Goal: Use online tool/utility: Utilize a website feature to perform a specific function

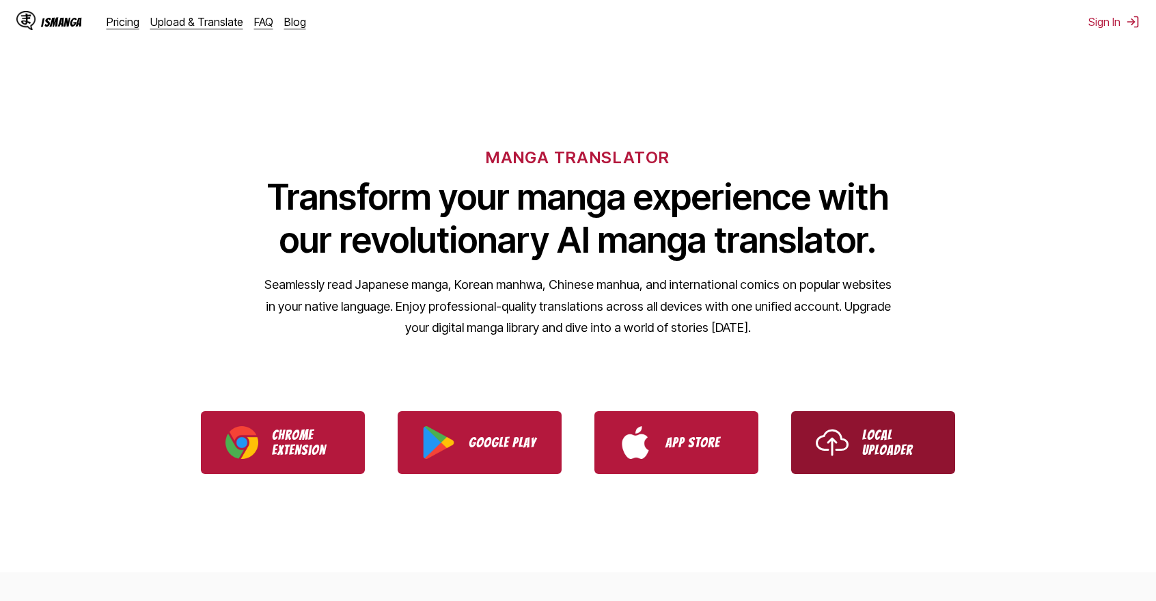
click at [943, 448] on link "Local Uploader" at bounding box center [873, 442] width 164 height 63
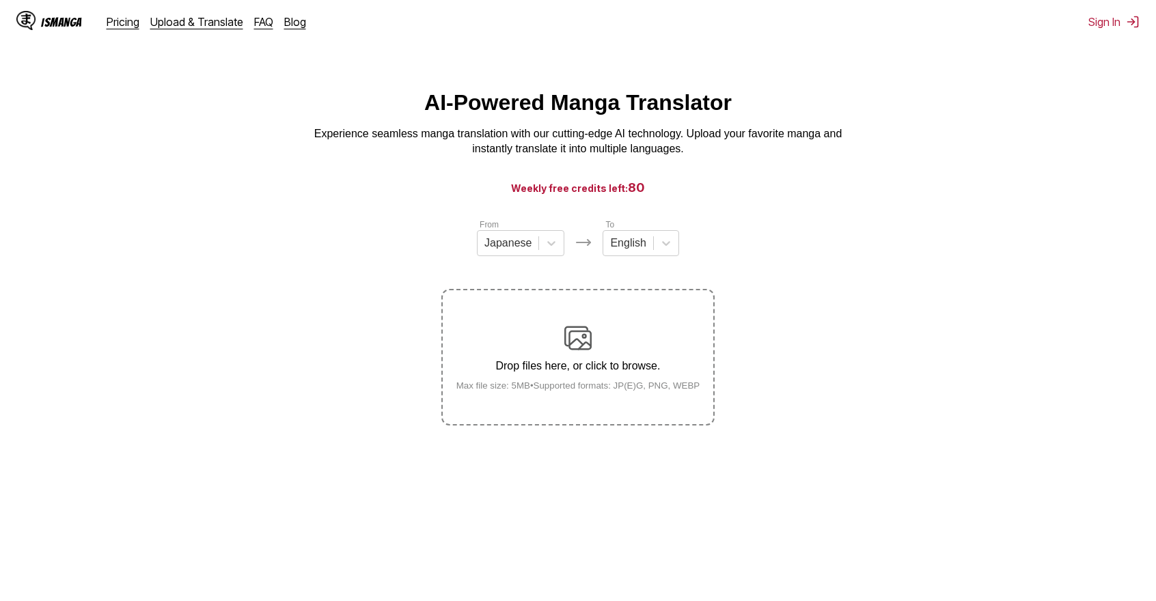
click at [531, 378] on div "Drop files here, or click to browse. Max file size: 5MB • Supported formats: JP…" at bounding box center [578, 357] width 266 height 66
click at [0, 0] on input "Drop files here, or click to browse. Max file size: 5MB • Supported formats: JP…" at bounding box center [0, 0] width 0 height 0
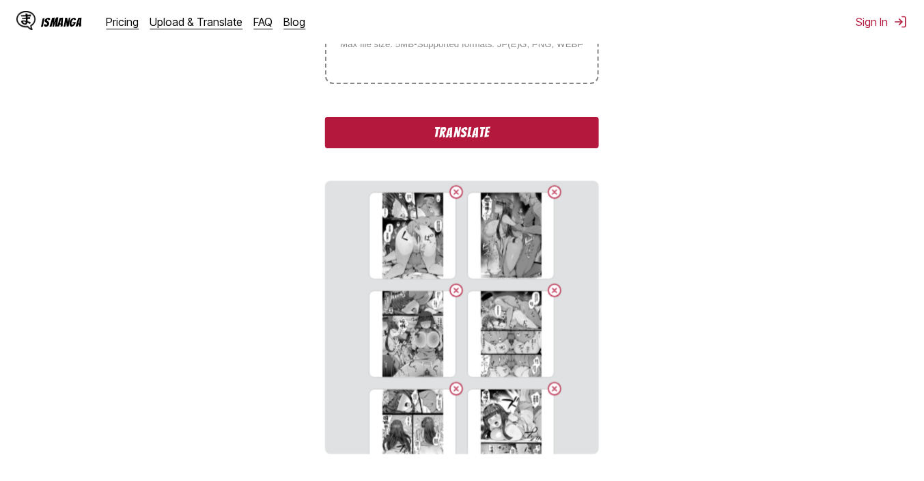
click at [500, 135] on button "Translate" at bounding box center [461, 132] width 273 height 31
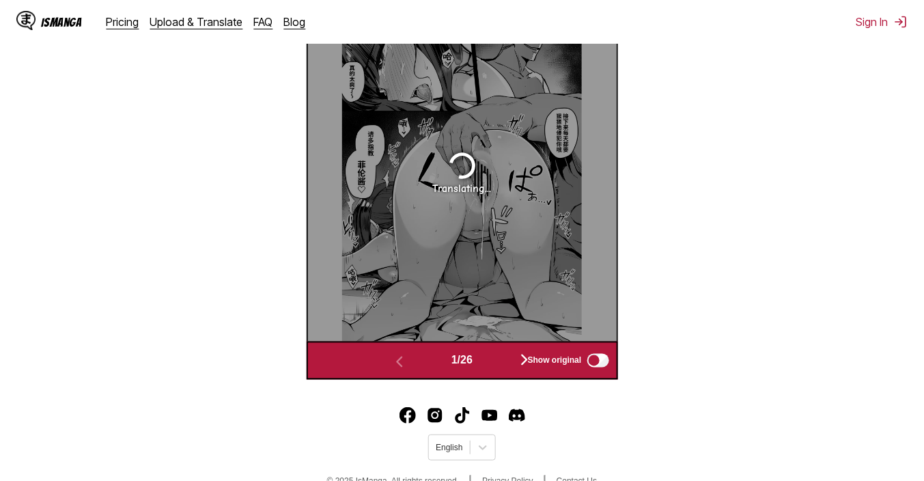
scroll to position [570, 0]
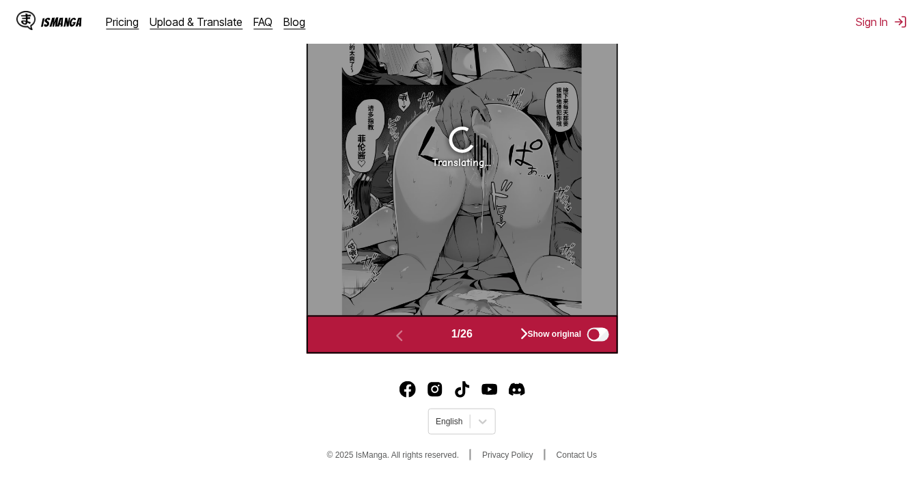
click at [526, 329] on div "Show original" at bounding box center [566, 335] width 92 height 18
click at [512, 344] on button "button" at bounding box center [525, 335] width 82 height 20
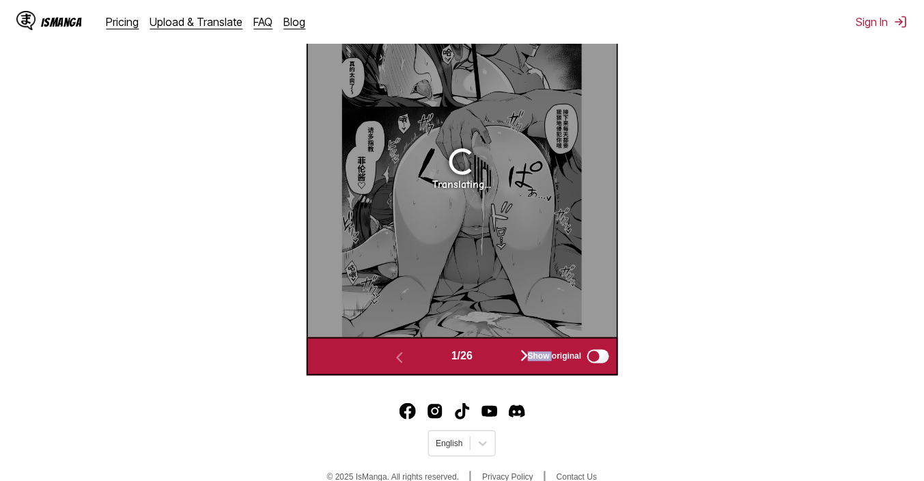
scroll to position [0, 309]
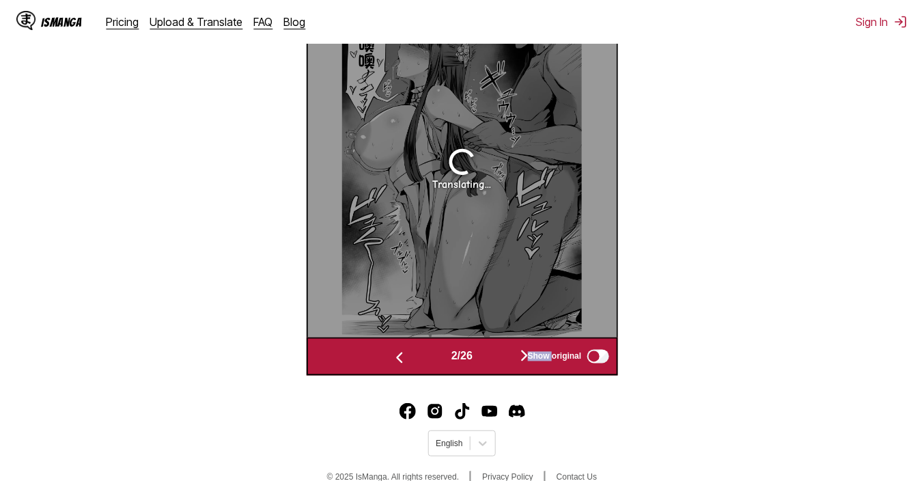
click at [527, 358] on div "Show original" at bounding box center [566, 357] width 92 height 18
click at [526, 355] on div "Show original" at bounding box center [566, 357] width 92 height 18
click at [525, 356] on div "Show original" at bounding box center [566, 357] width 92 height 18
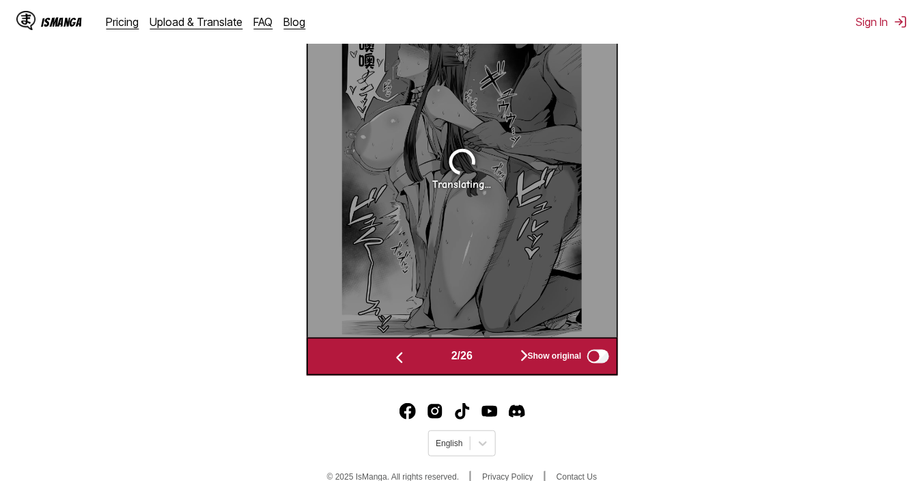
click at [525, 356] on div "Show original" at bounding box center [566, 357] width 92 height 18
click at [535, 235] on div "Translating..." at bounding box center [462, 168] width 309 height 339
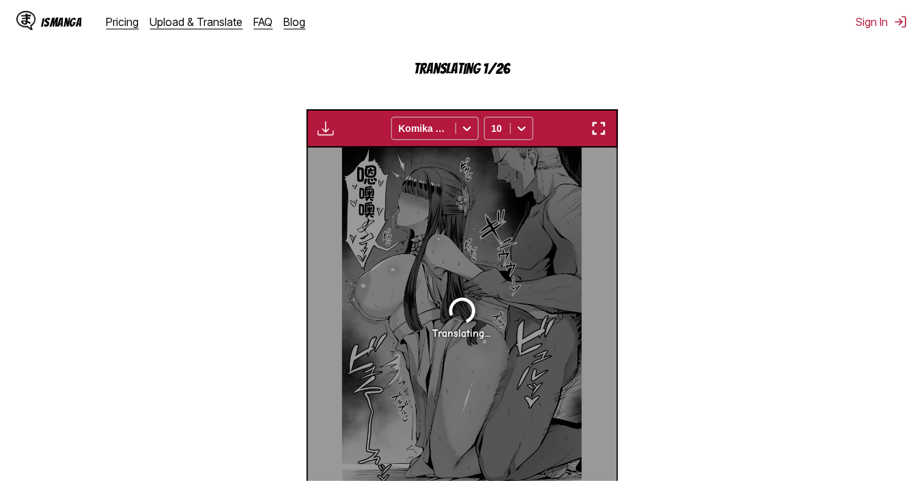
scroll to position [382, 0]
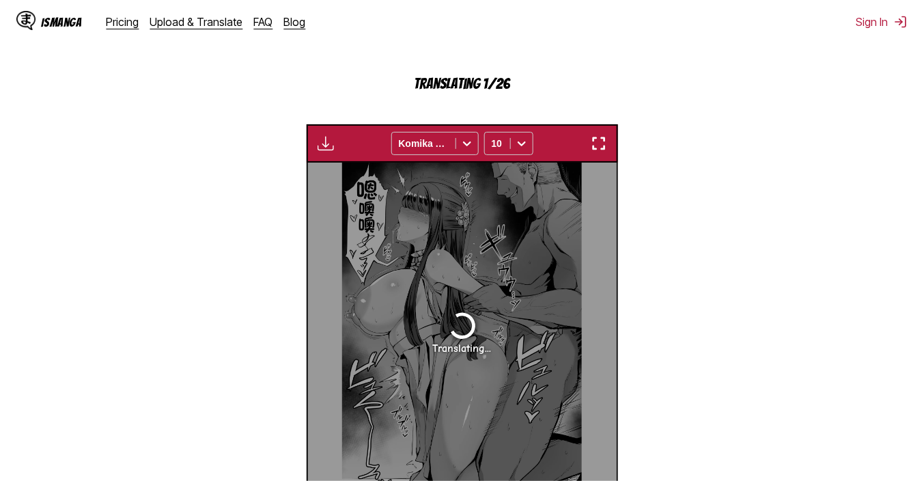
click at [592, 152] on button "button" at bounding box center [599, 144] width 25 height 18
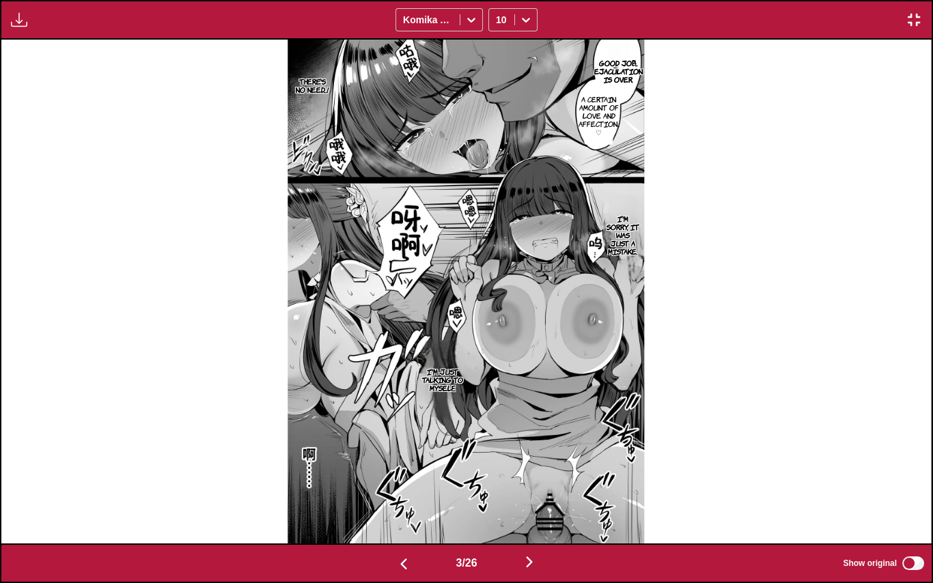
scroll to position [0, 2792]
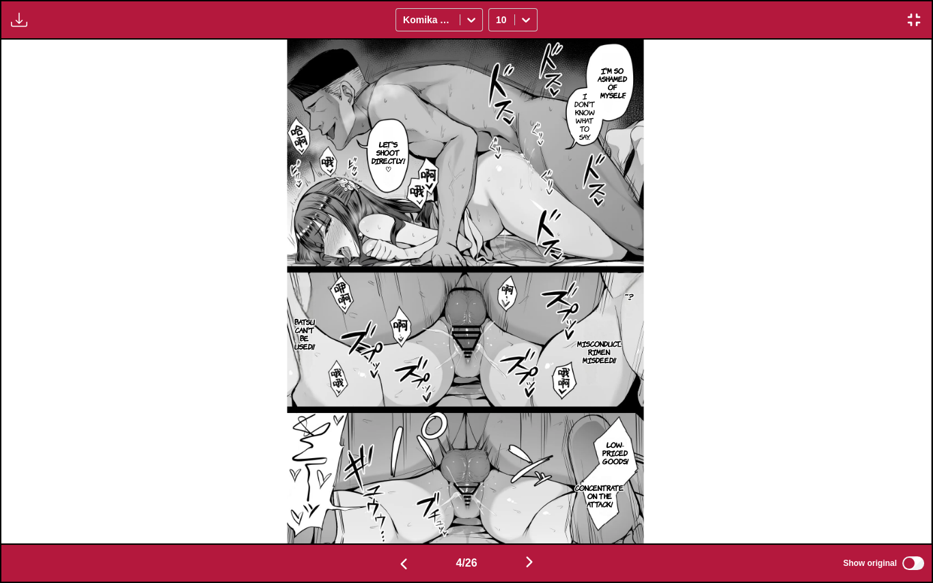
click at [908, 23] on img "button" at bounding box center [914, 20] width 16 height 16
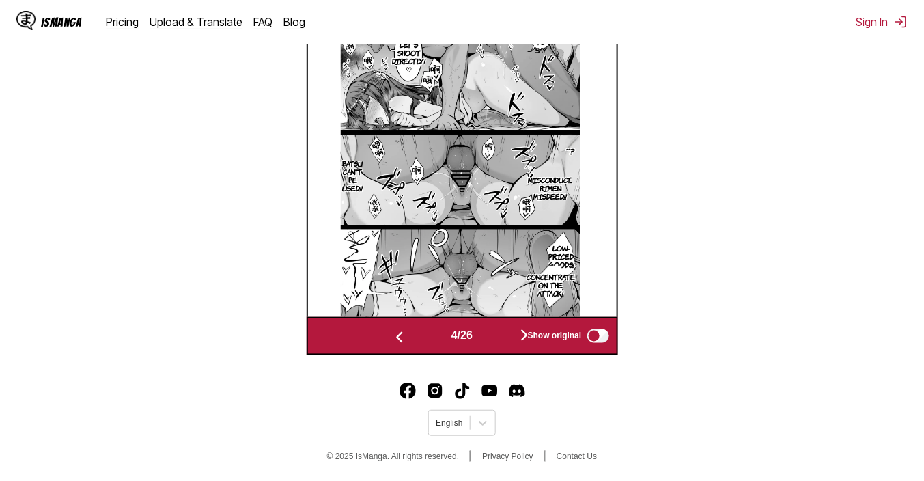
scroll to position [570, 0]
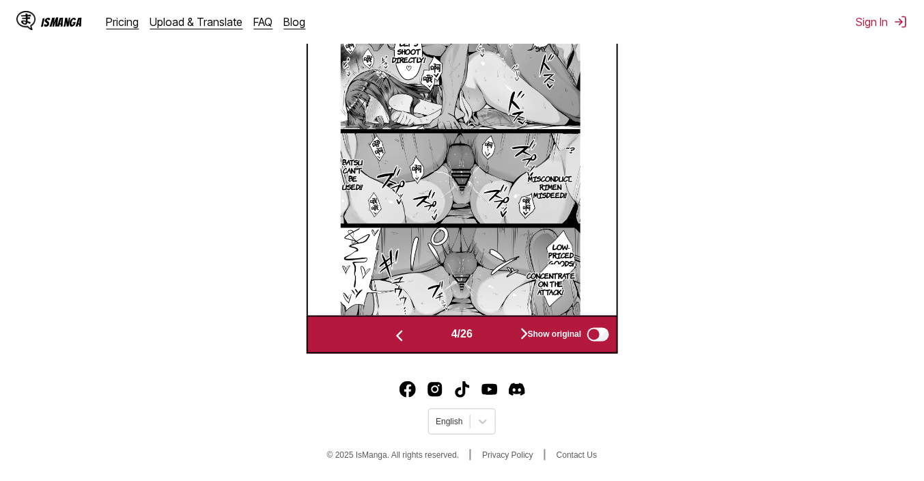
click at [523, 332] on div "Show original" at bounding box center [566, 335] width 92 height 18
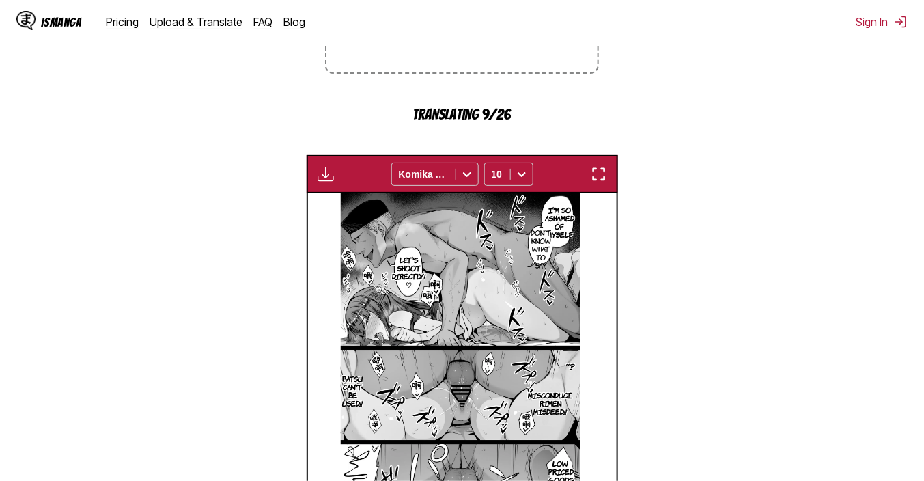
click at [602, 173] on img "button" at bounding box center [599, 174] width 16 height 16
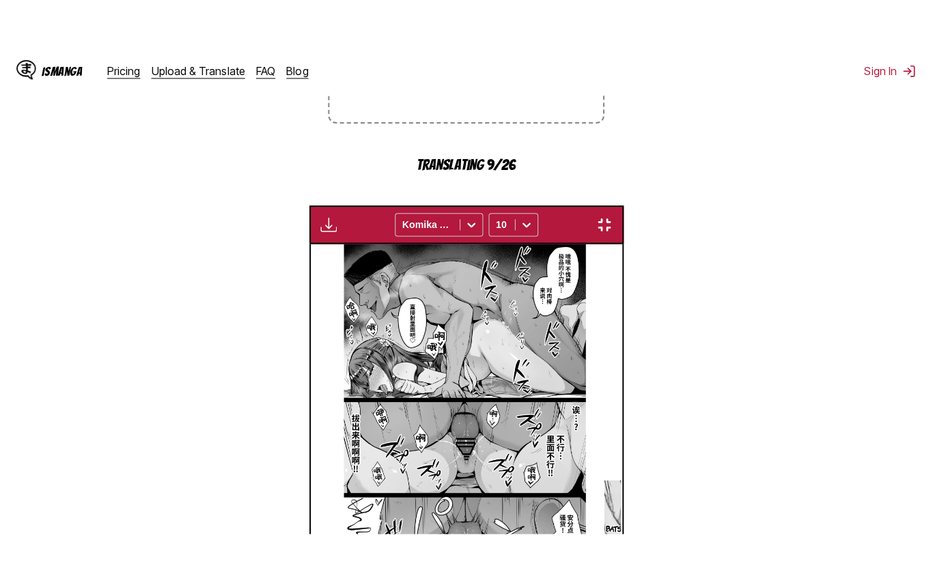
scroll to position [158, 0]
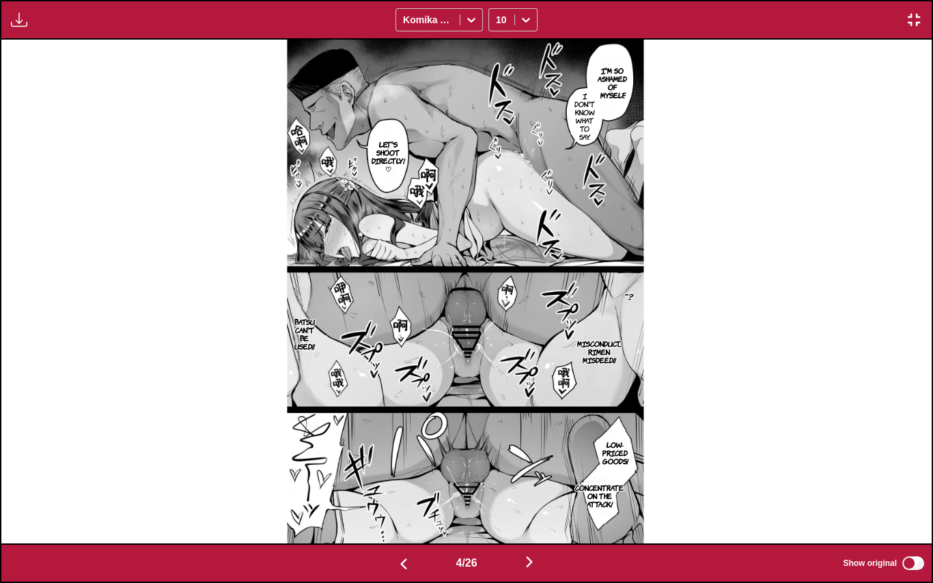
click at [538, 564] on img "button" at bounding box center [529, 562] width 16 height 16
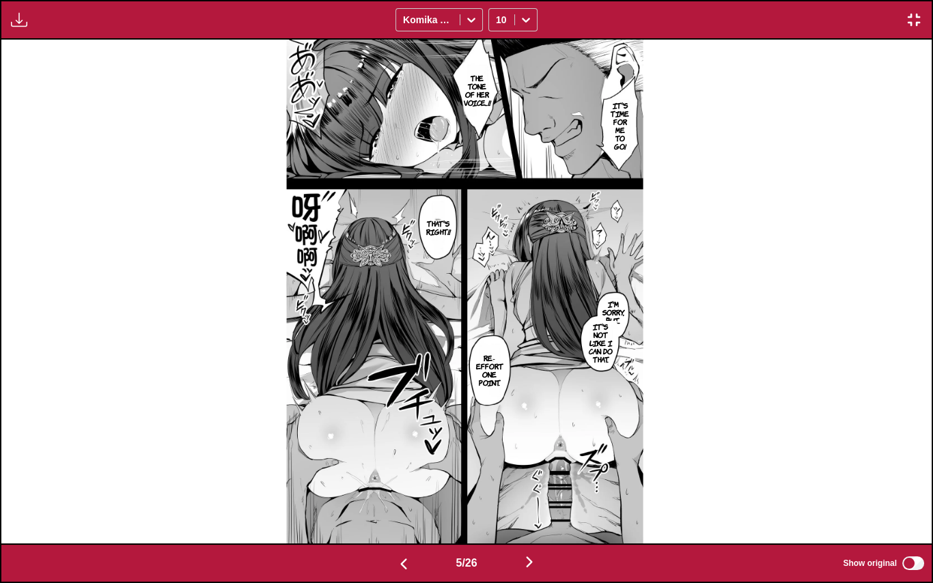
click at [538, 564] on img "button" at bounding box center [529, 562] width 16 height 16
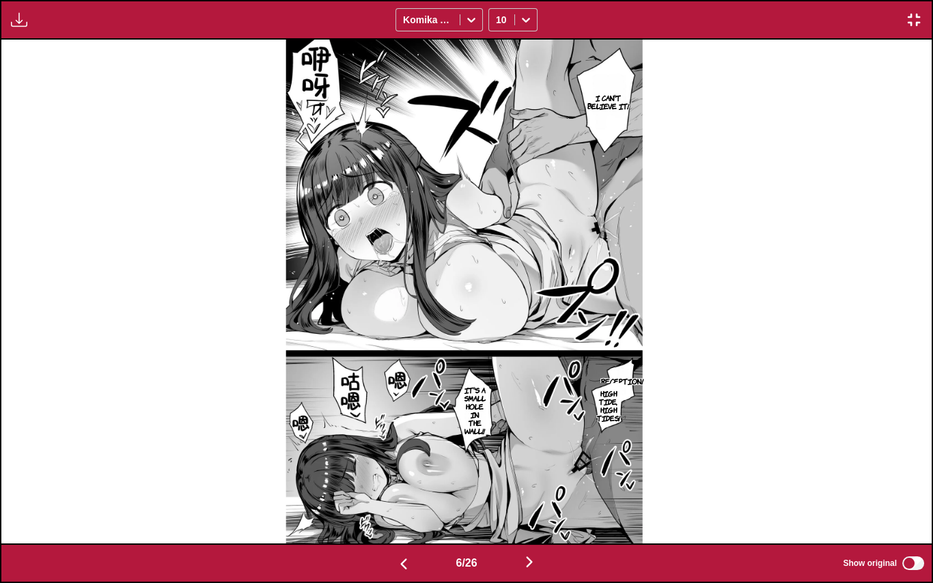
click at [538, 564] on img "button" at bounding box center [529, 562] width 16 height 16
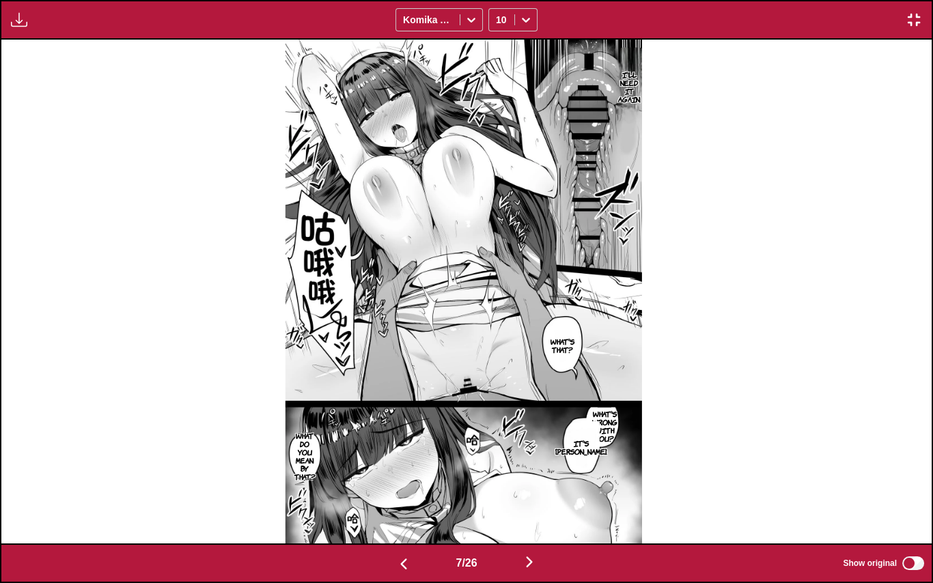
click at [538, 564] on img "button" at bounding box center [529, 562] width 16 height 16
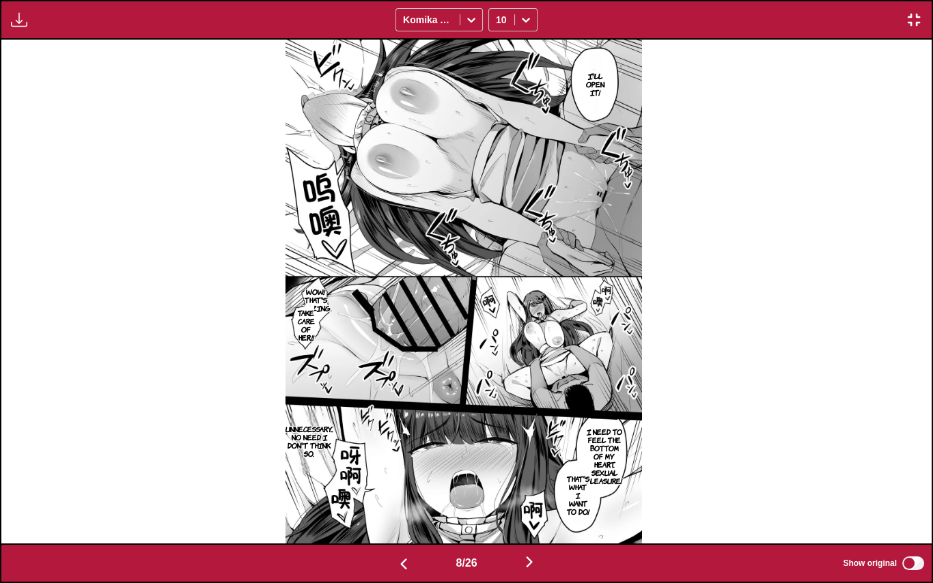
click at [538, 564] on img "button" at bounding box center [529, 562] width 16 height 16
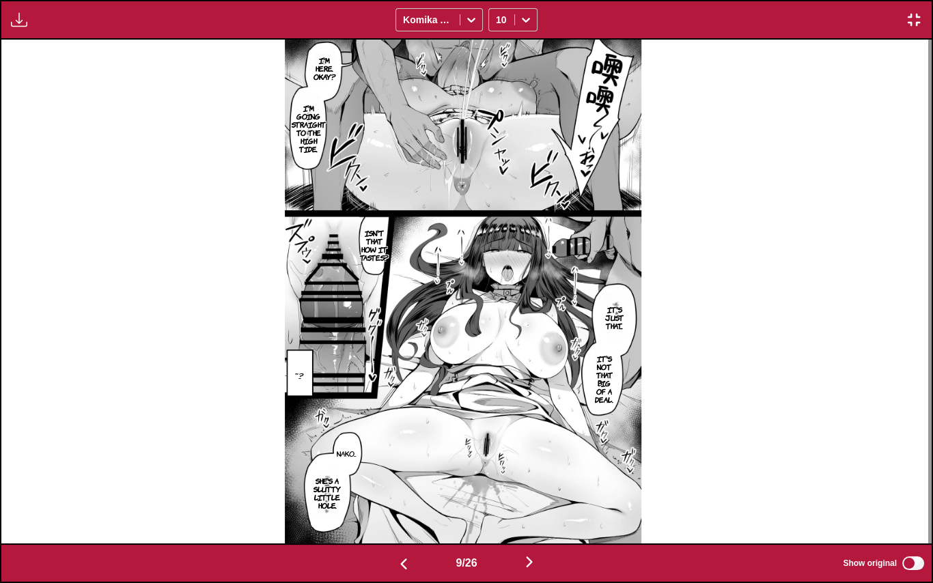
click at [532, 564] on img "button" at bounding box center [529, 562] width 16 height 16
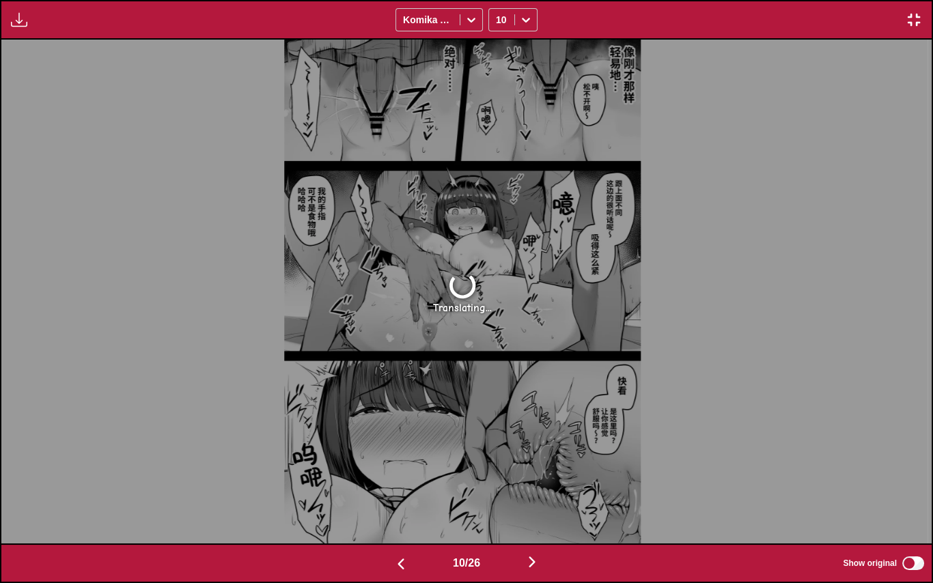
click at [532, 564] on img "button" at bounding box center [532, 562] width 16 height 16
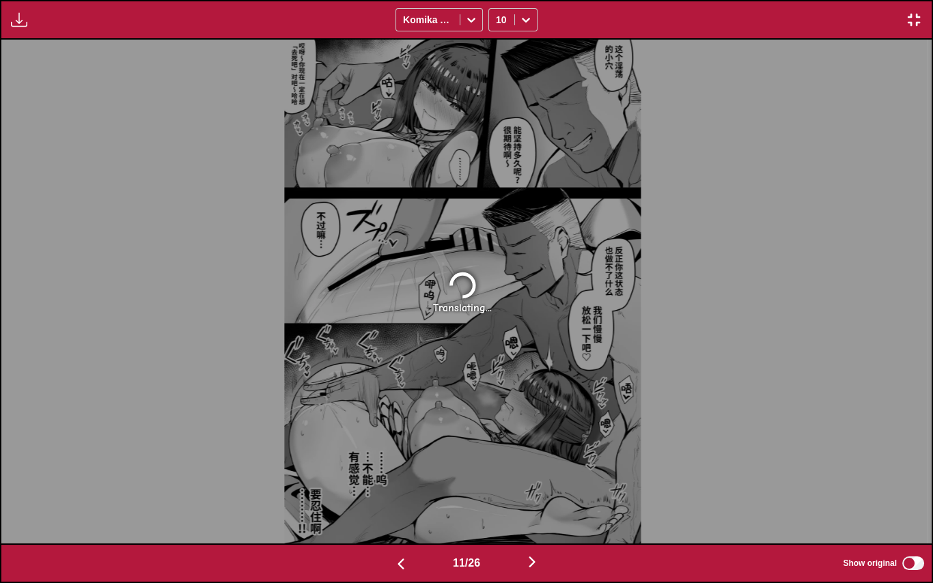
click at [532, 564] on img "button" at bounding box center [532, 562] width 16 height 16
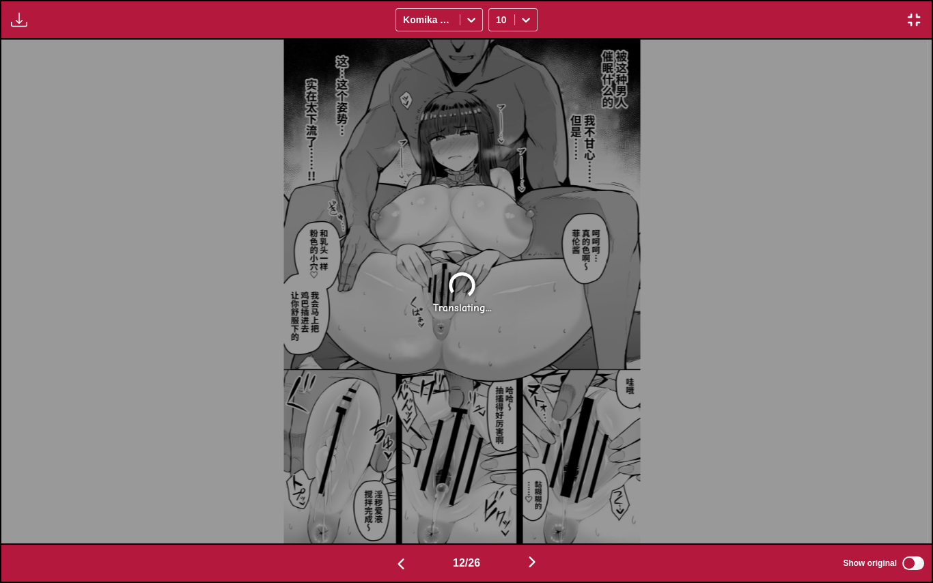
click at [532, 564] on img "button" at bounding box center [532, 562] width 16 height 16
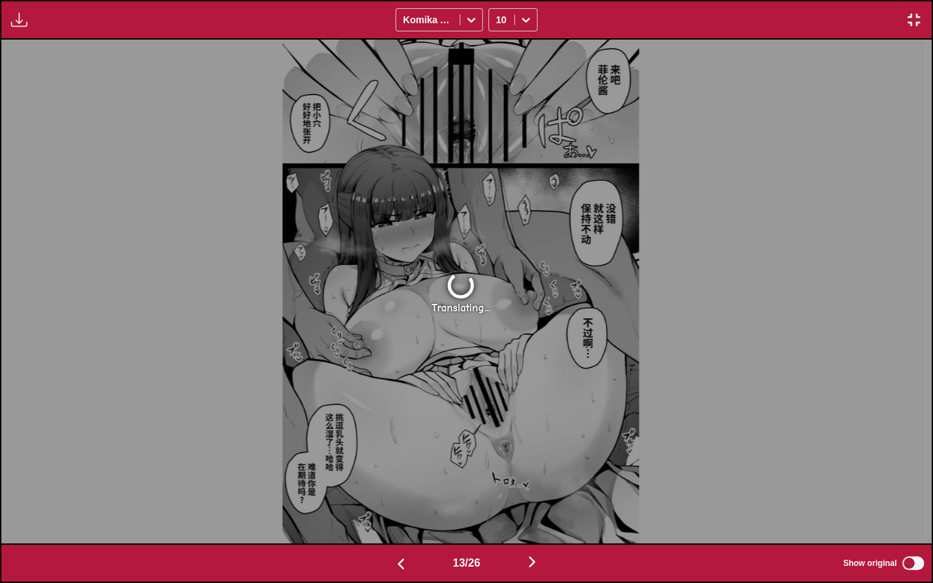
click at [910, 33] on div "Available for premium users only Komika Axis 10" at bounding box center [466, 20] width 933 height 40
click at [910, 27] on img "button" at bounding box center [914, 20] width 16 height 16
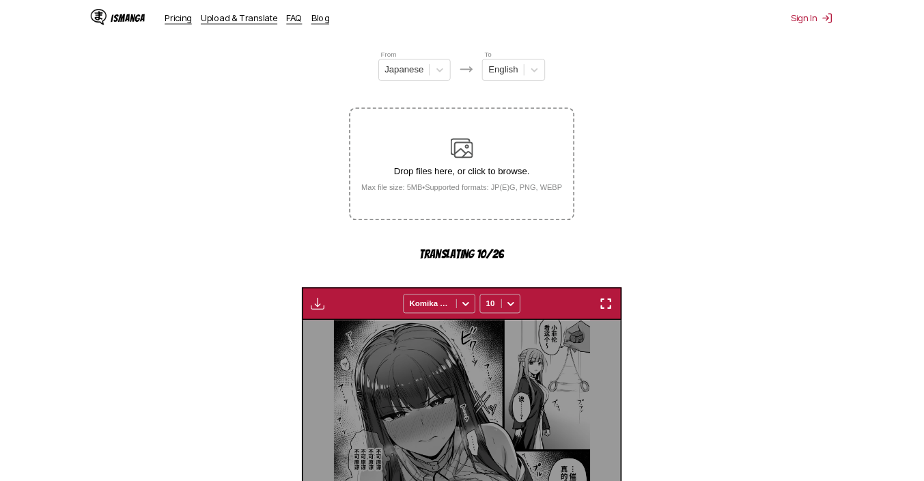
scroll to position [0, 3711]
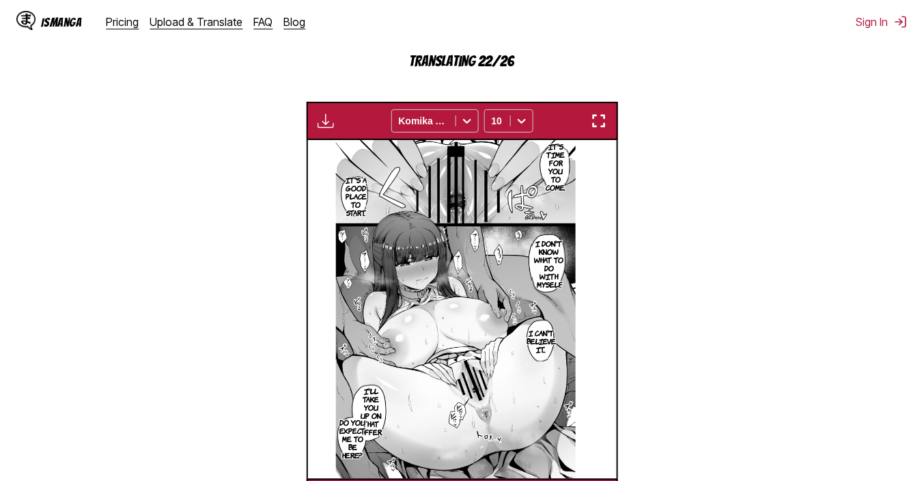
click at [609, 118] on button "button" at bounding box center [599, 121] width 25 height 18
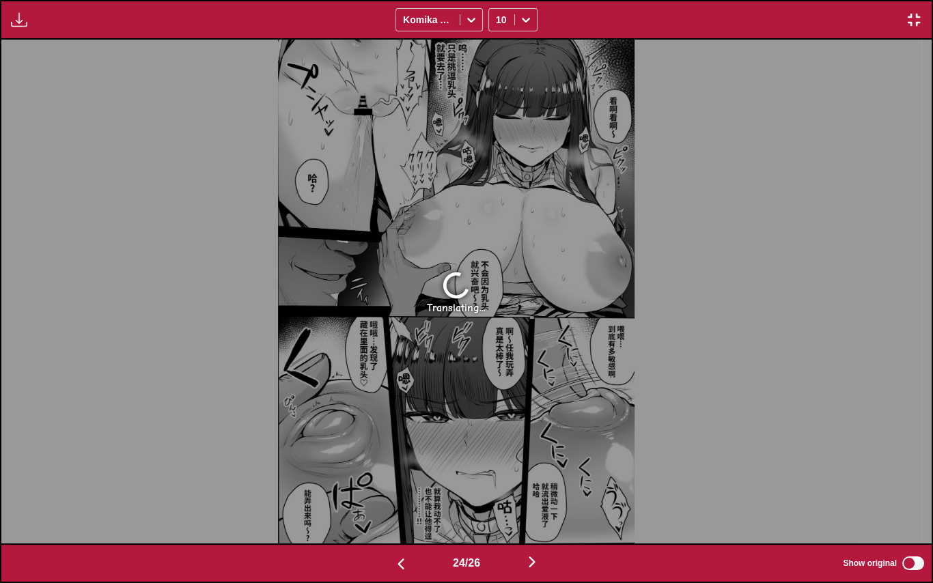
scroll to position [0, 22336]
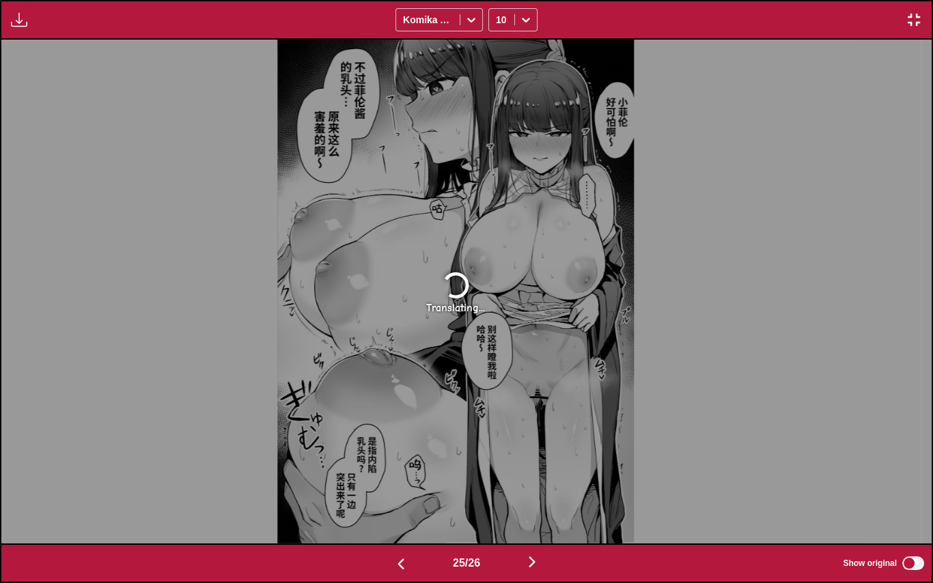
click at [910, 12] on img "button" at bounding box center [914, 20] width 16 height 16
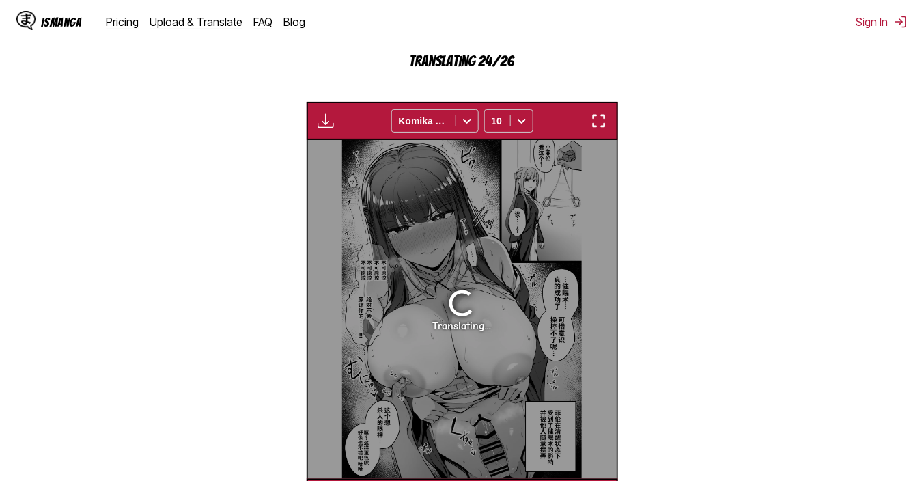
scroll to position [0, 7422]
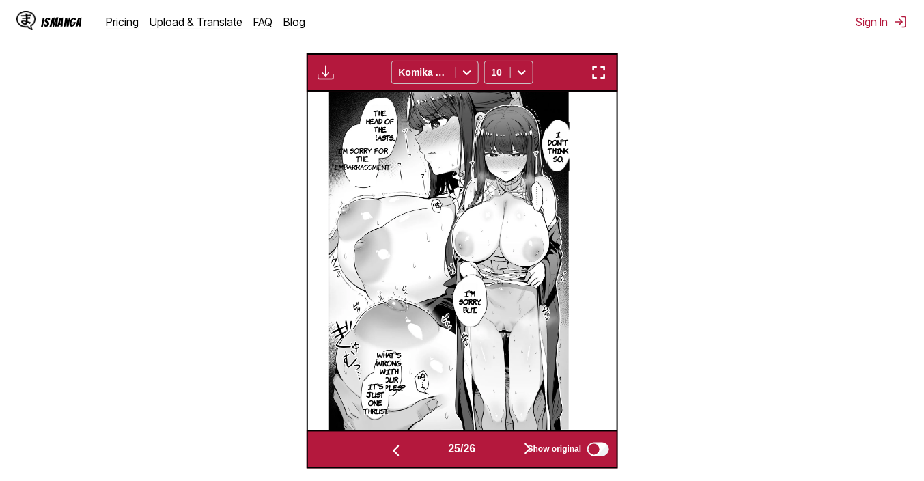
click at [608, 68] on button "button" at bounding box center [599, 73] width 25 height 18
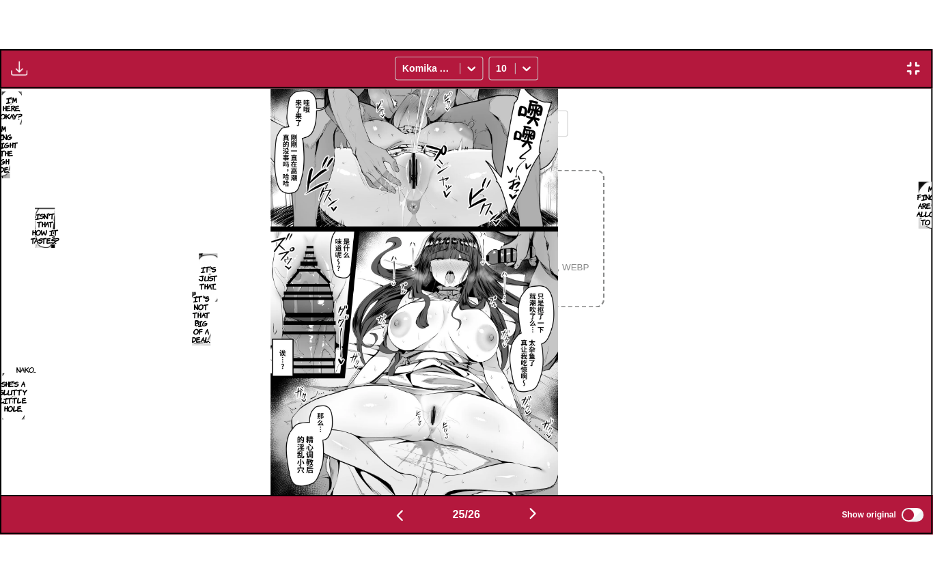
scroll to position [0, 22336]
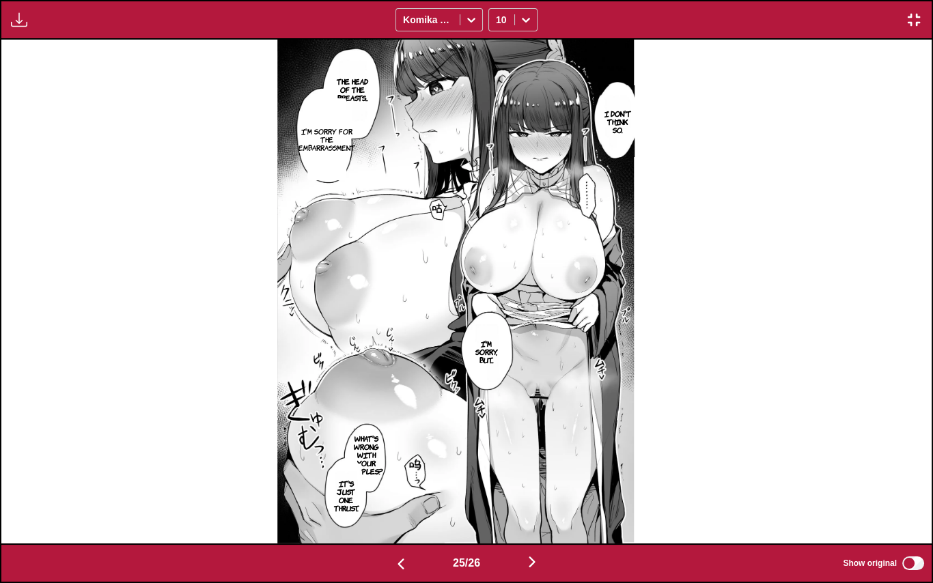
click at [527, 566] on img "button" at bounding box center [532, 562] width 16 height 16
click at [447, 29] on div "Komika Axis" at bounding box center [428, 19] width 64 height 19
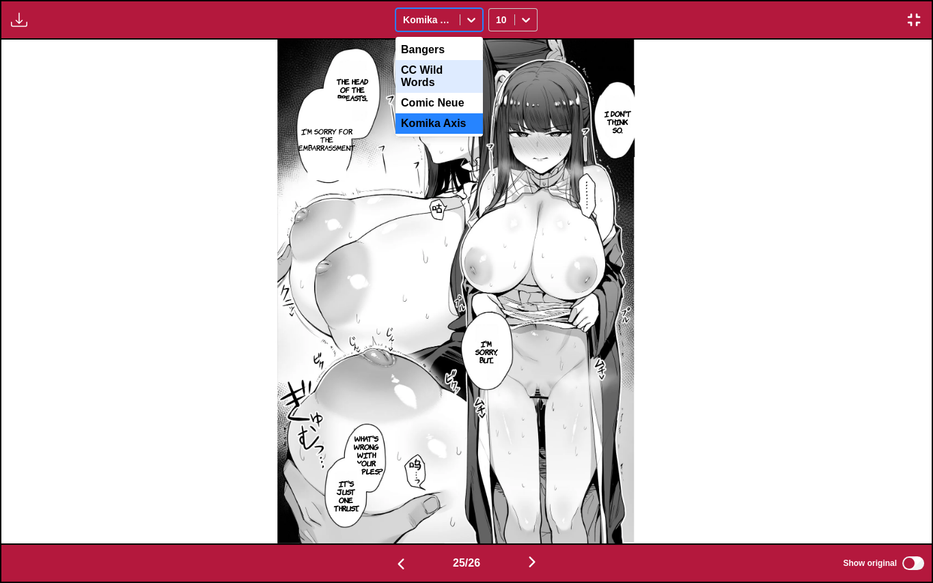
click at [440, 70] on div "CC Wild Words" at bounding box center [438, 76] width 87 height 33
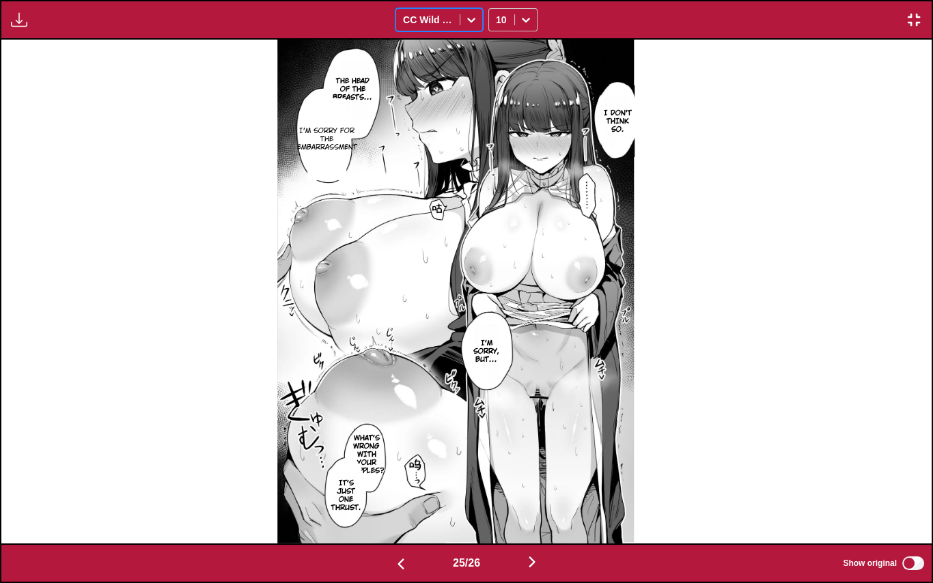
click at [448, 29] on div "CC Wild Words" at bounding box center [428, 19] width 64 height 19
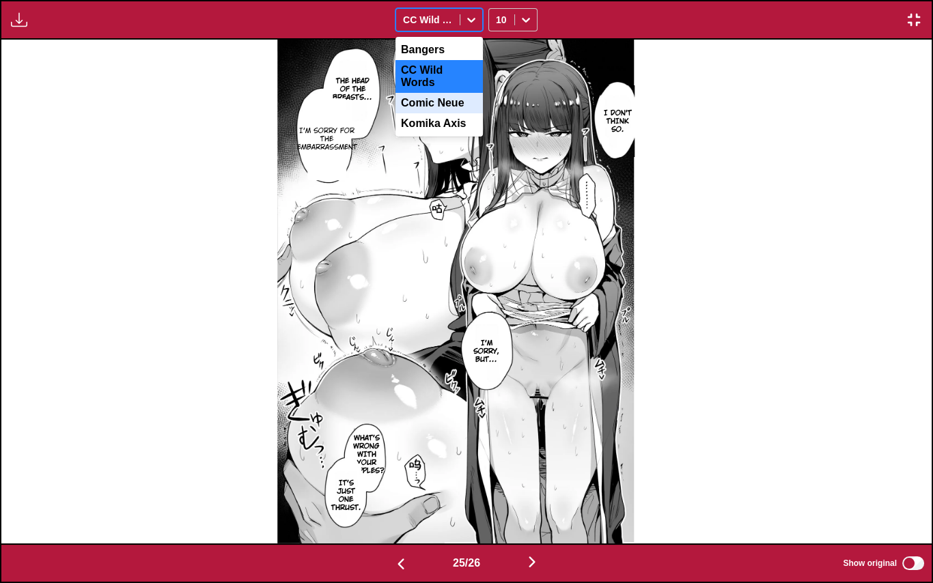
click at [436, 96] on div "Comic Neue" at bounding box center [438, 103] width 87 height 20
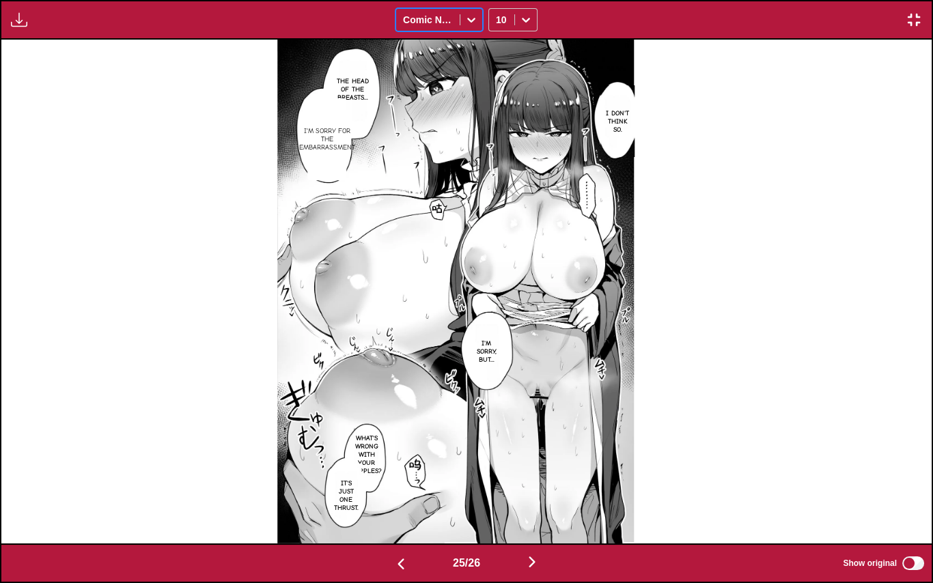
click at [451, 18] on div at bounding box center [428, 20] width 50 height 14
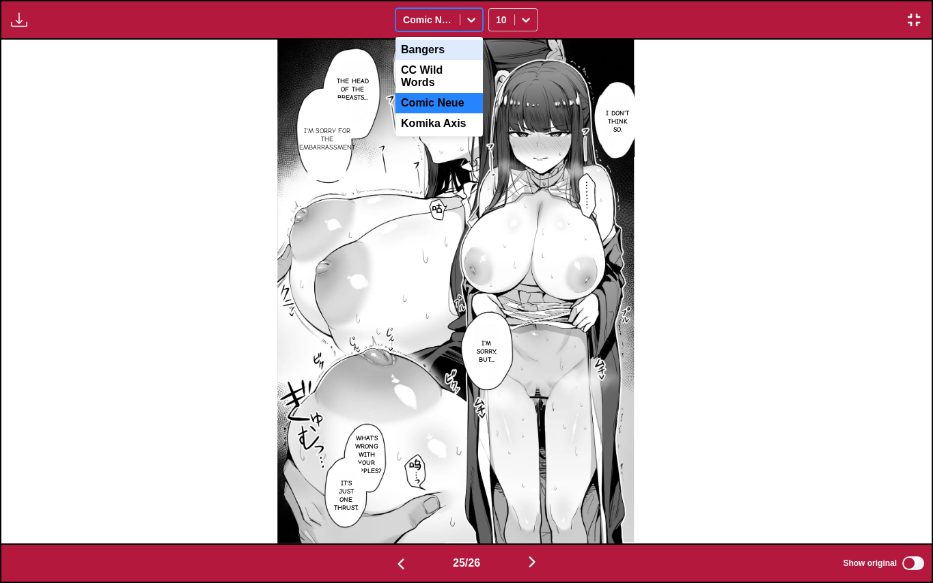
click at [453, 49] on div "Bangers" at bounding box center [438, 50] width 87 height 20
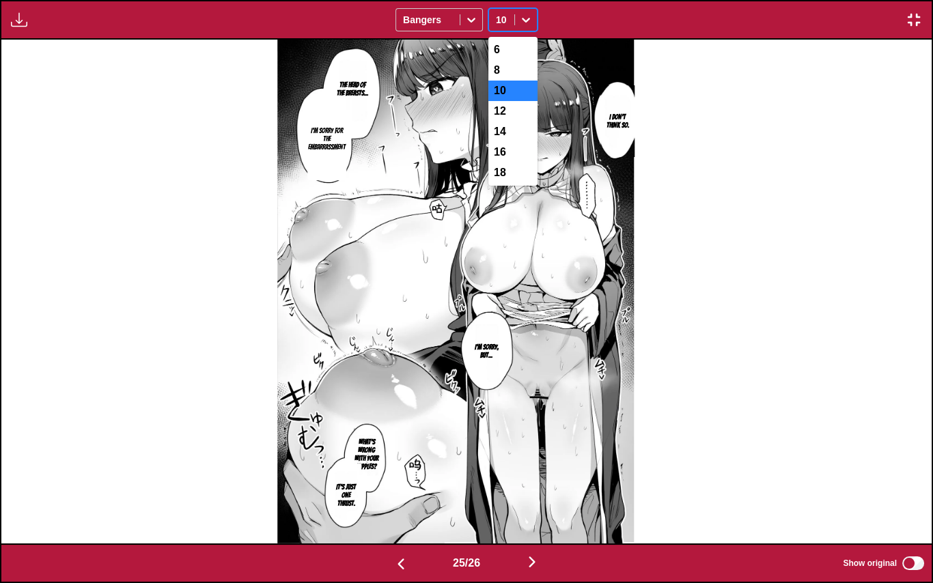
click at [519, 10] on div at bounding box center [526, 20] width 22 height 22
click at [513, 61] on div "8" at bounding box center [512, 70] width 49 height 20
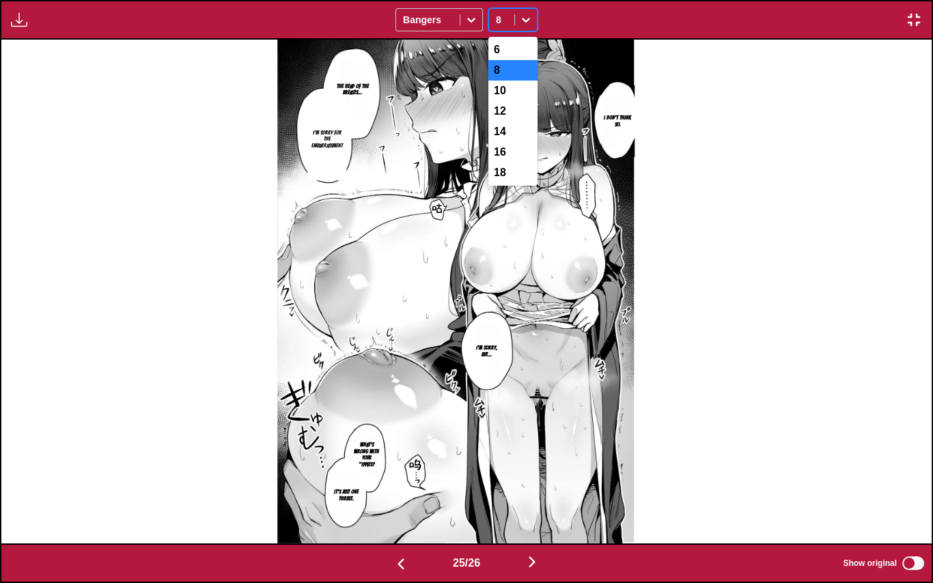
click at [521, 25] on icon at bounding box center [526, 20] width 14 height 14
click at [507, 163] on div "16" at bounding box center [512, 152] width 49 height 20
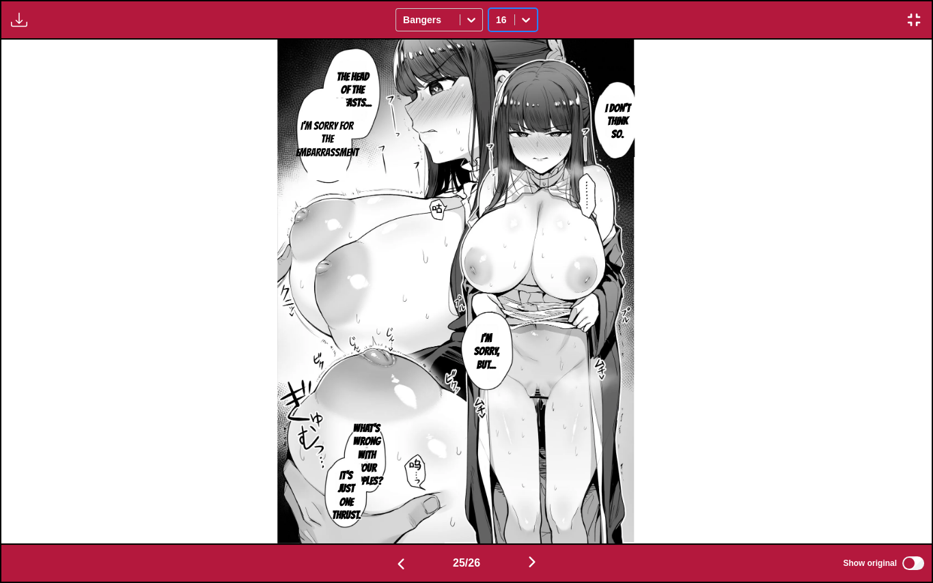
click at [521, 13] on icon at bounding box center [526, 20] width 14 height 14
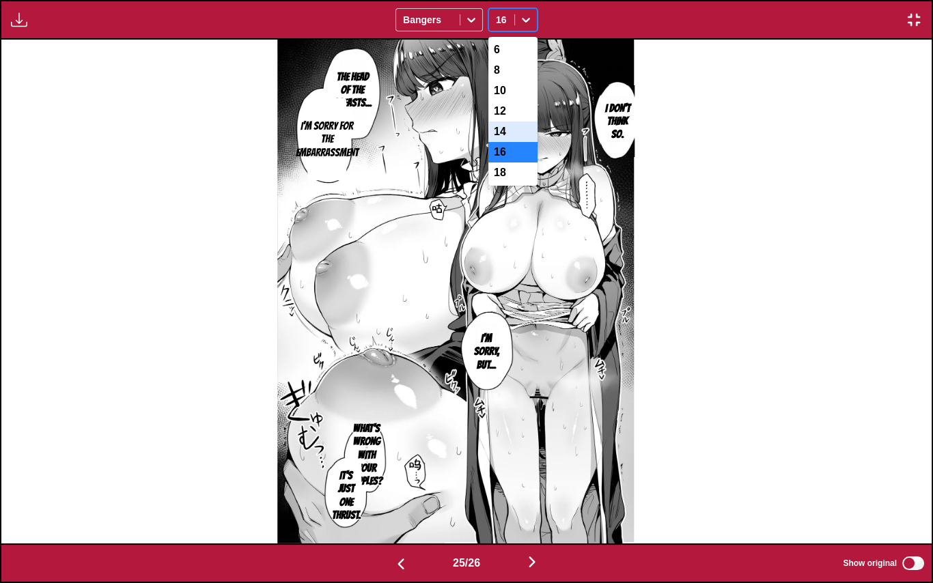
click at [513, 135] on div "14" at bounding box center [512, 132] width 49 height 20
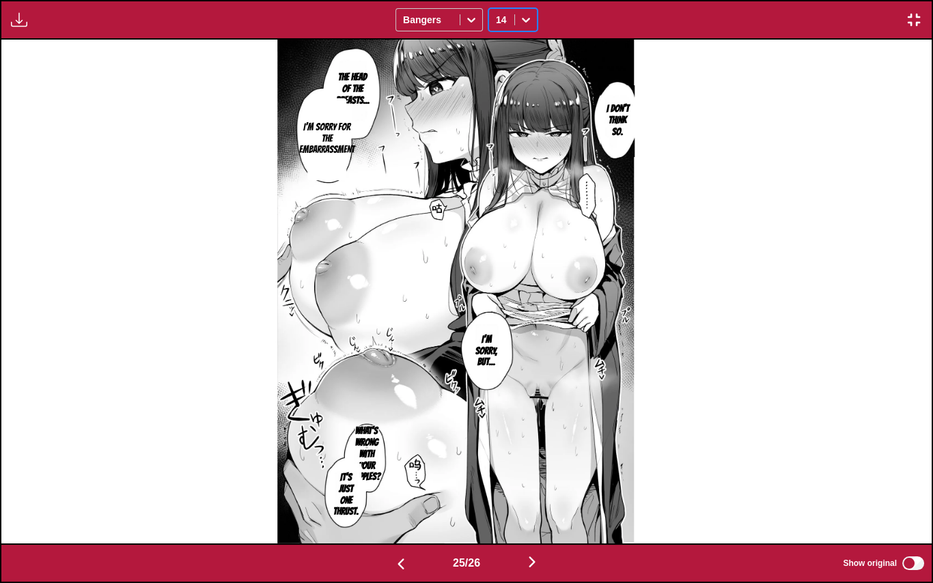
click at [525, 28] on div at bounding box center [526, 20] width 22 height 22
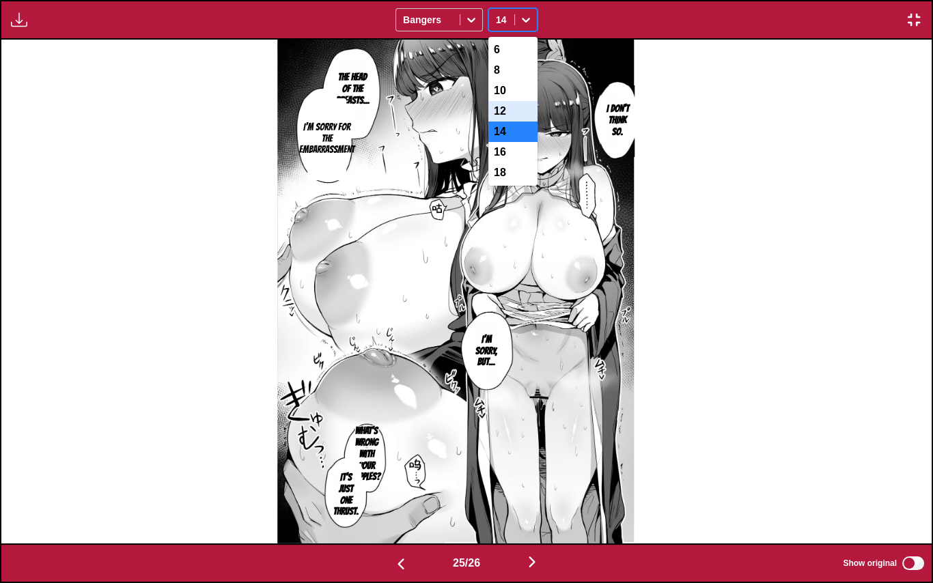
click at [520, 107] on div "12" at bounding box center [512, 111] width 49 height 20
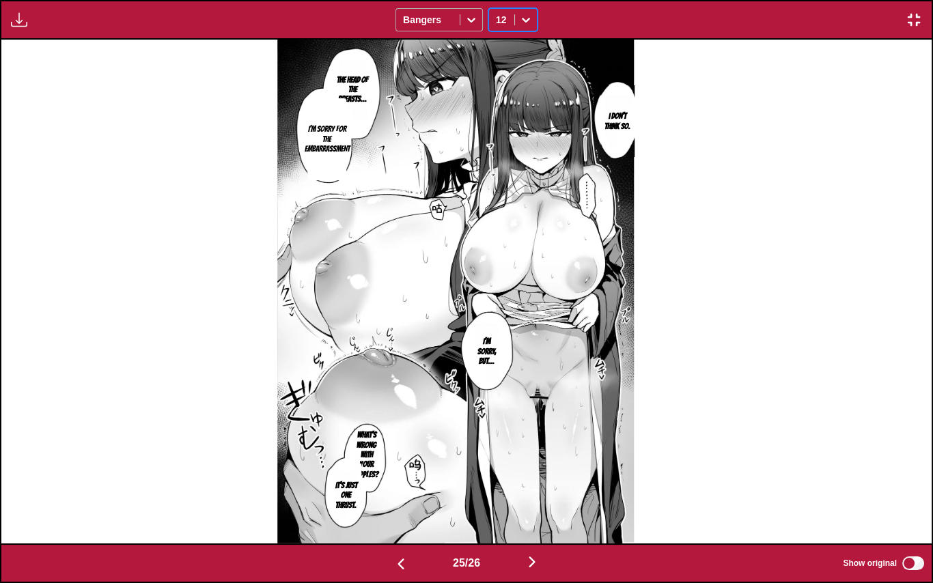
click at [454, 14] on div "Bangers" at bounding box center [428, 19] width 64 height 19
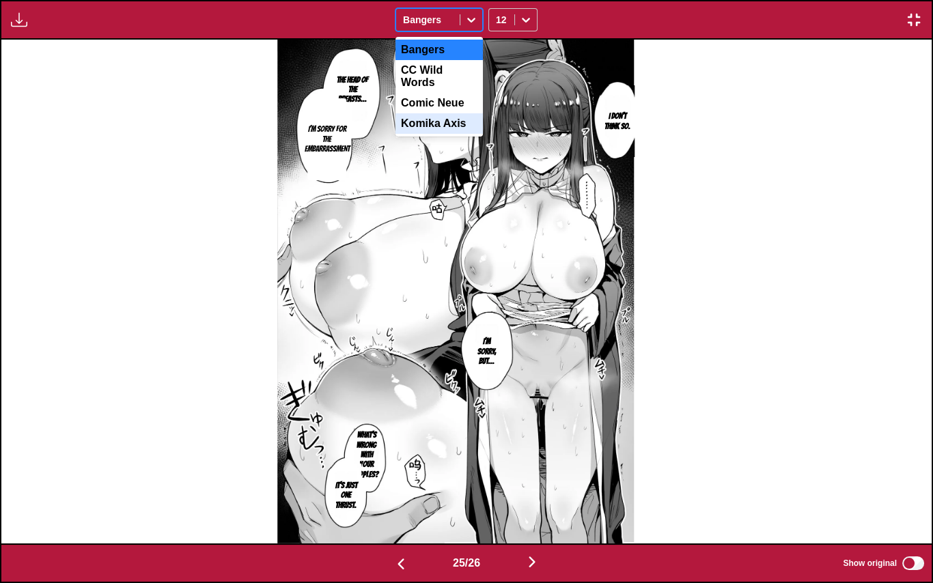
click at [440, 118] on div "Komika Axis" at bounding box center [438, 123] width 87 height 20
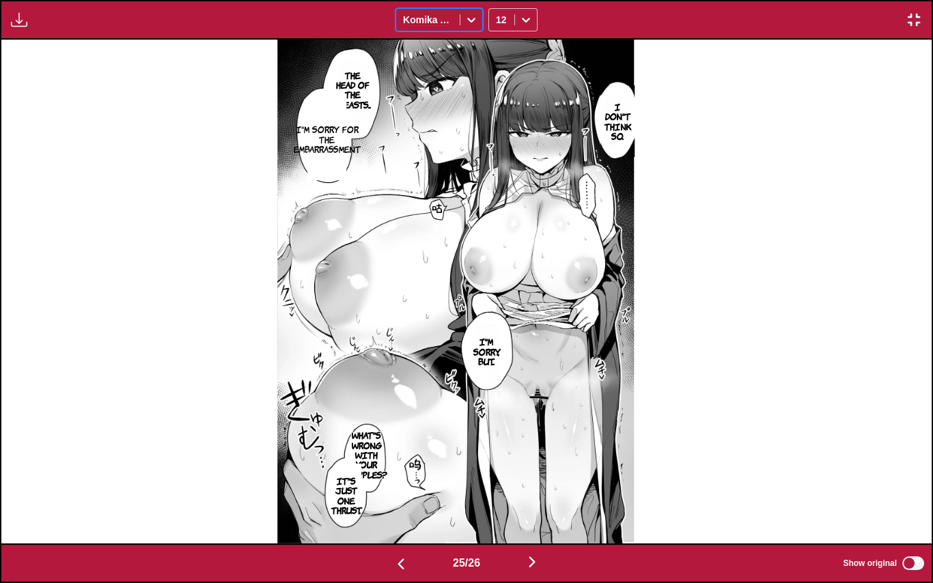
click at [459, 8] on div "Available for premium users only option Komika Axis, selected. Komika Axis 12" at bounding box center [466, 20] width 933 height 40
click at [460, 20] on div "Komika Axis" at bounding box center [428, 19] width 64 height 19
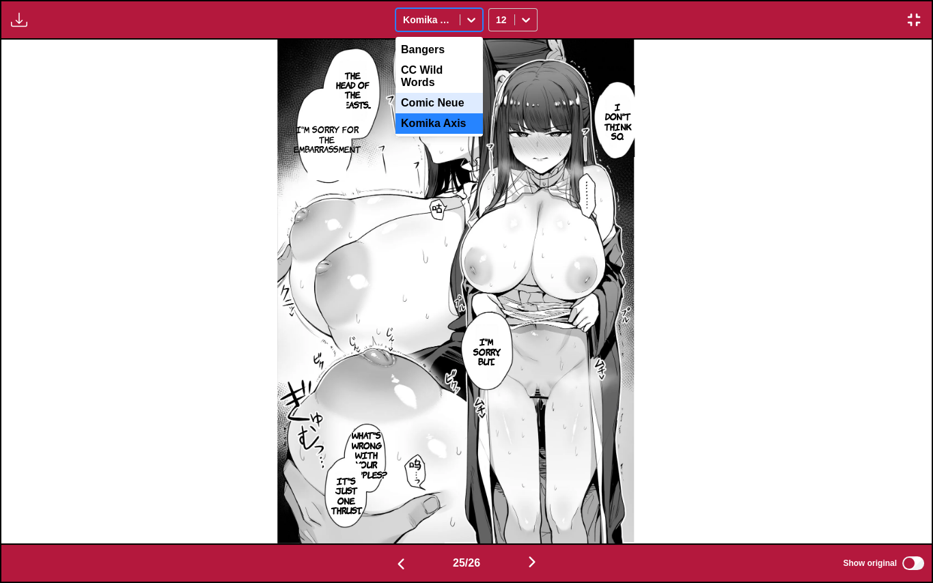
click at [441, 93] on div "Comic Neue" at bounding box center [438, 103] width 87 height 20
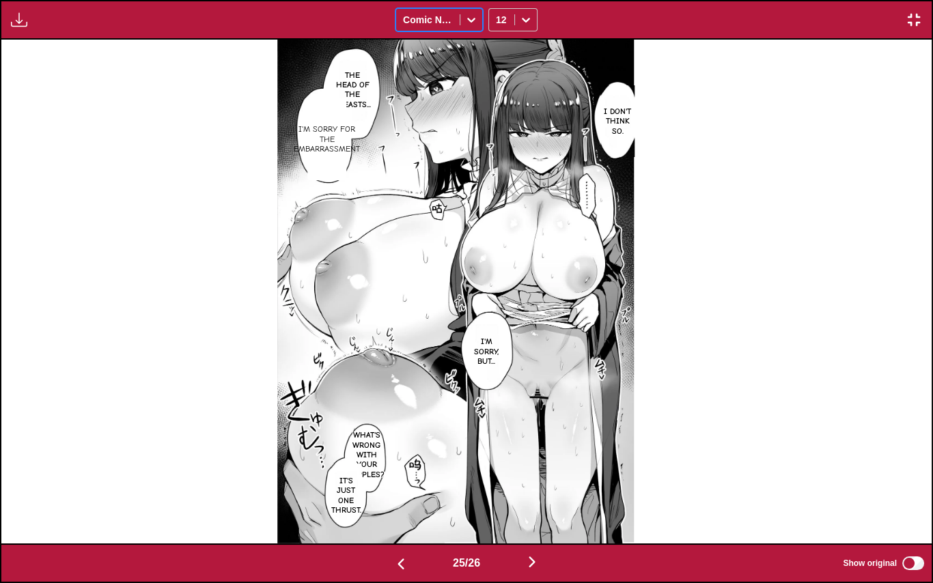
click at [455, 20] on div "Comic Neue" at bounding box center [428, 19] width 64 height 19
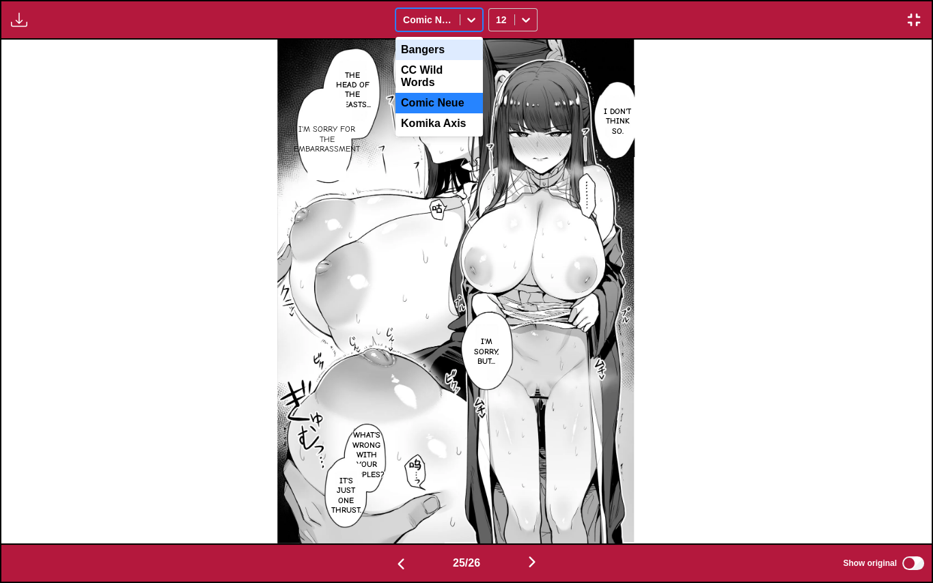
click at [458, 57] on div "Bangers" at bounding box center [438, 50] width 87 height 20
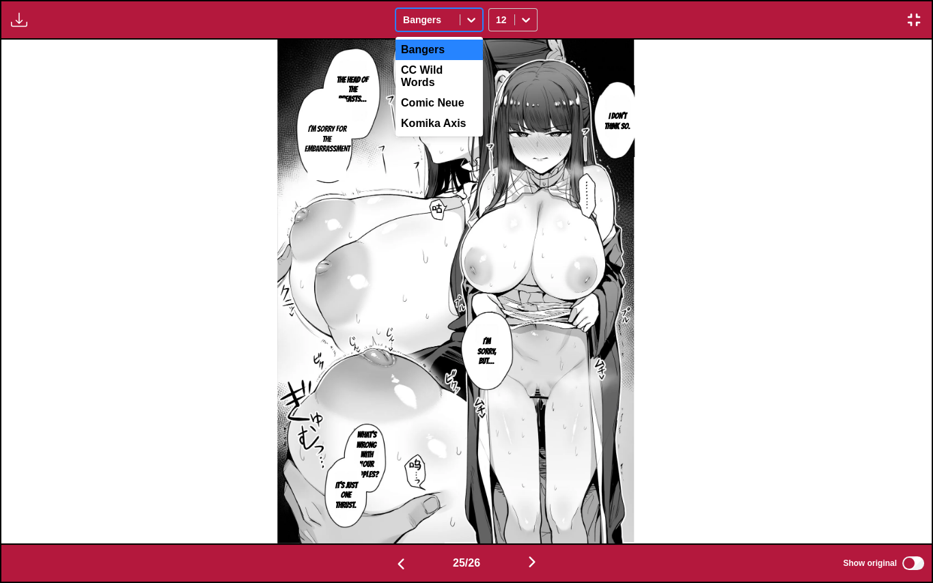
click at [460, 22] on span at bounding box center [460, 19] width 1 height 11
click at [447, 69] on div "CC Wild Words" at bounding box center [438, 76] width 87 height 33
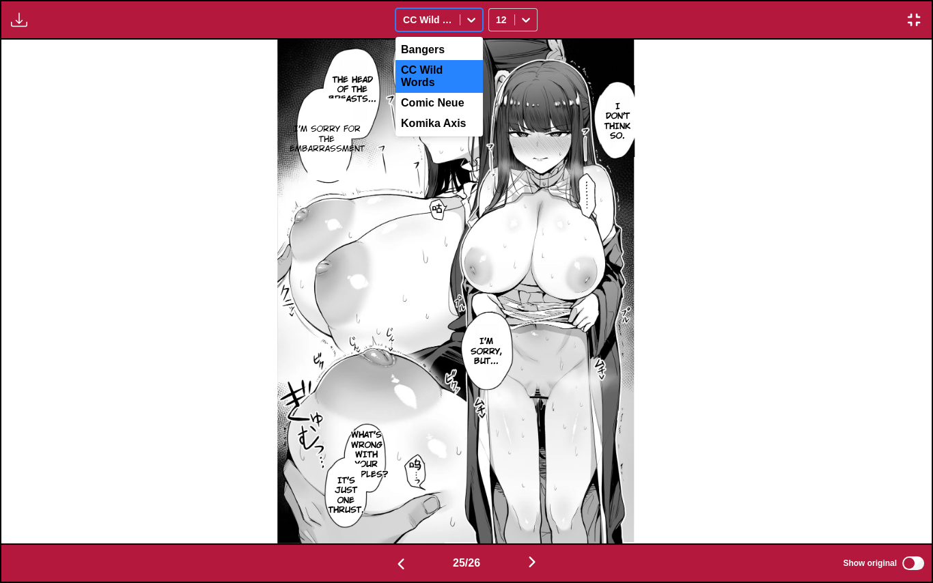
click at [458, 16] on div "CC Wild Words" at bounding box center [428, 19] width 64 height 19
click at [463, 17] on div at bounding box center [471, 20] width 22 height 22
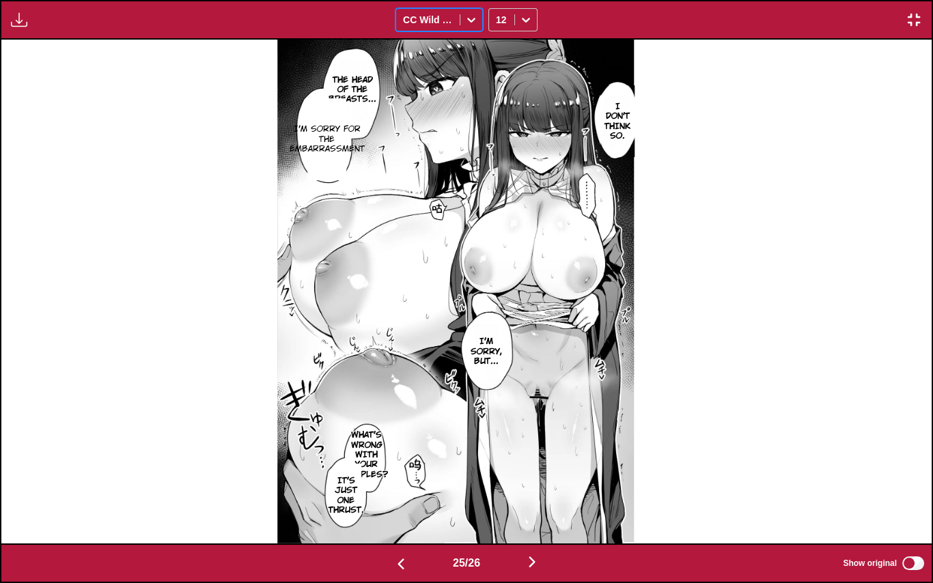
scroll to position [0, 21405]
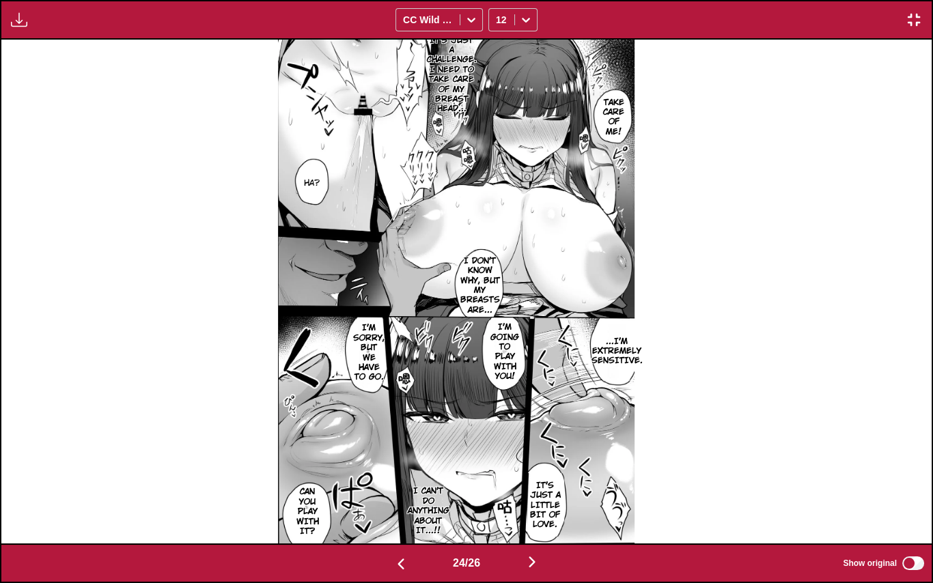
click at [427, 70] on img at bounding box center [456, 292] width 357 height 504
click at [733, 435] on div "It's just a challenge. I need to take care of my breast head... Take care of me…" at bounding box center [456, 292] width 930 height 504
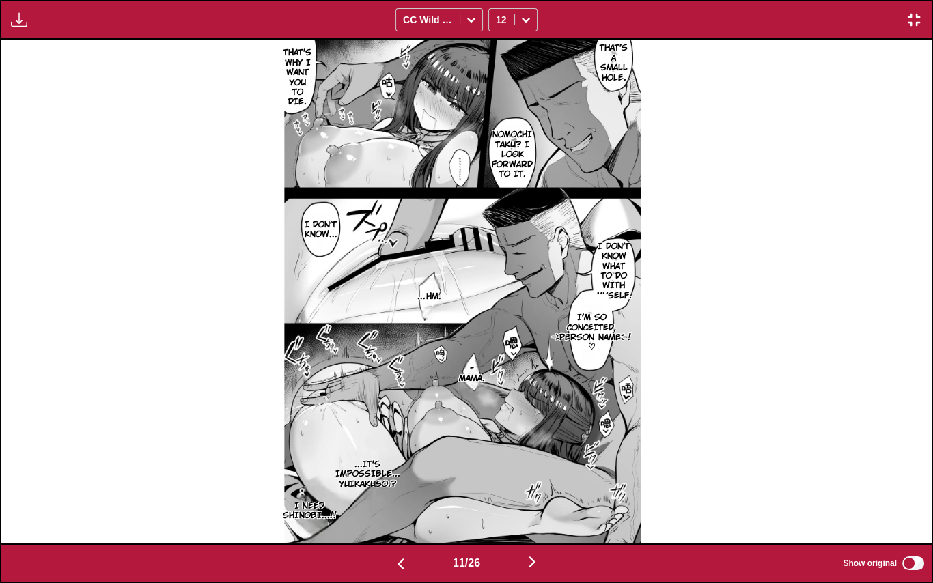
scroll to position [0, 8376]
